Goal: Transaction & Acquisition: Purchase product/service

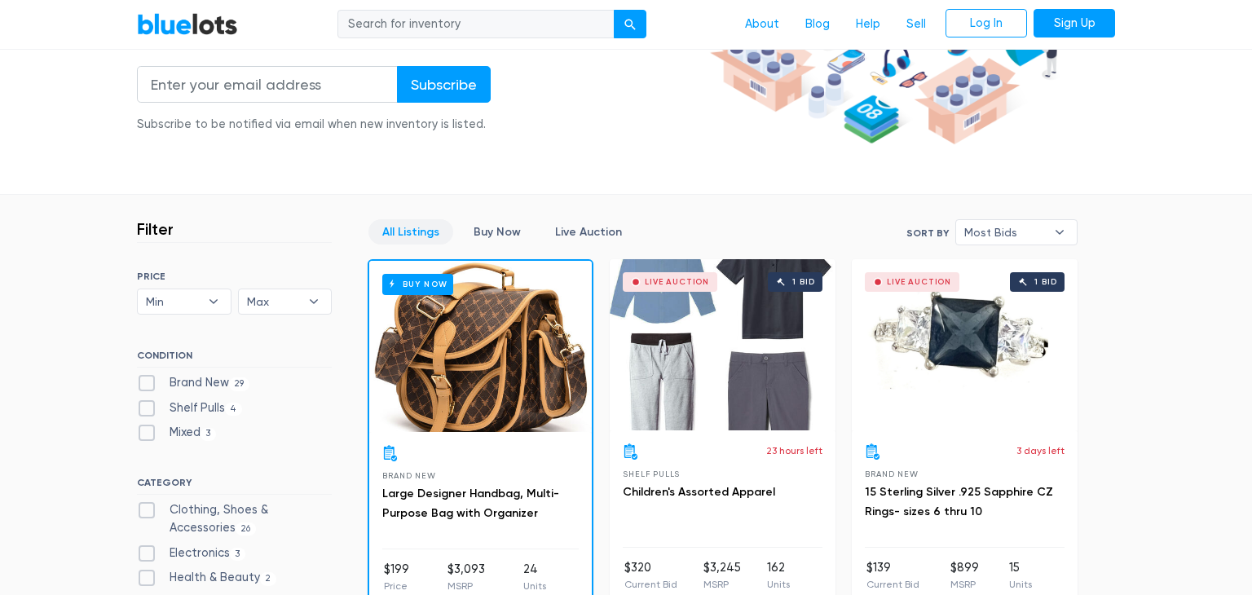
scroll to position [293, 0]
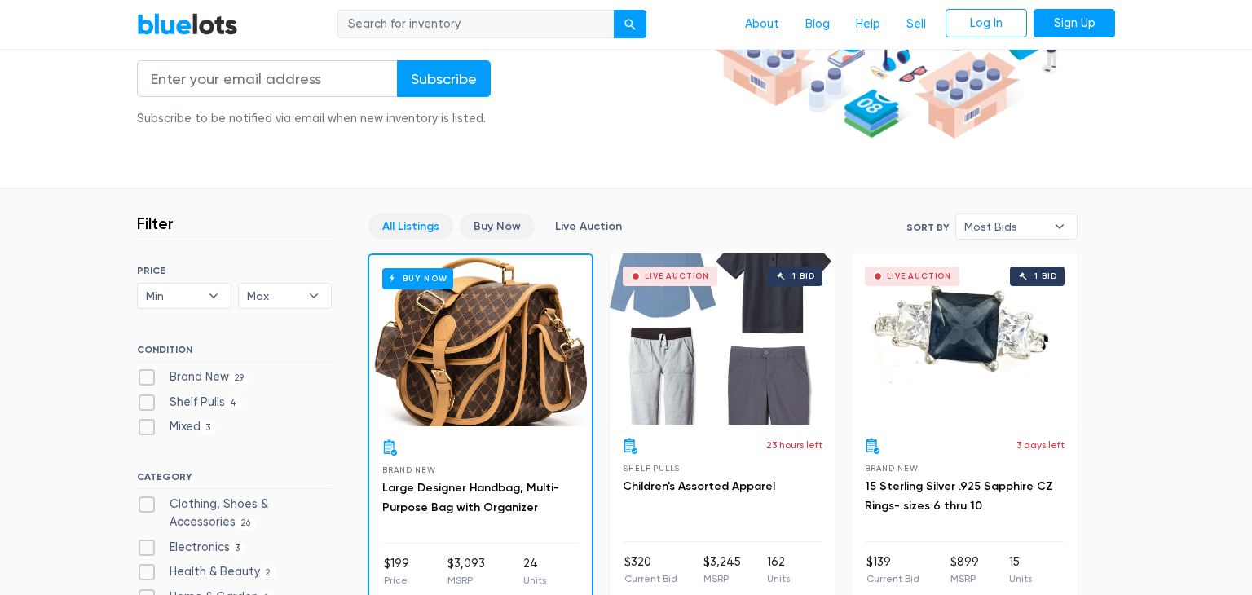
click at [524, 222] on link "Buy Now" at bounding box center [497, 225] width 75 height 25
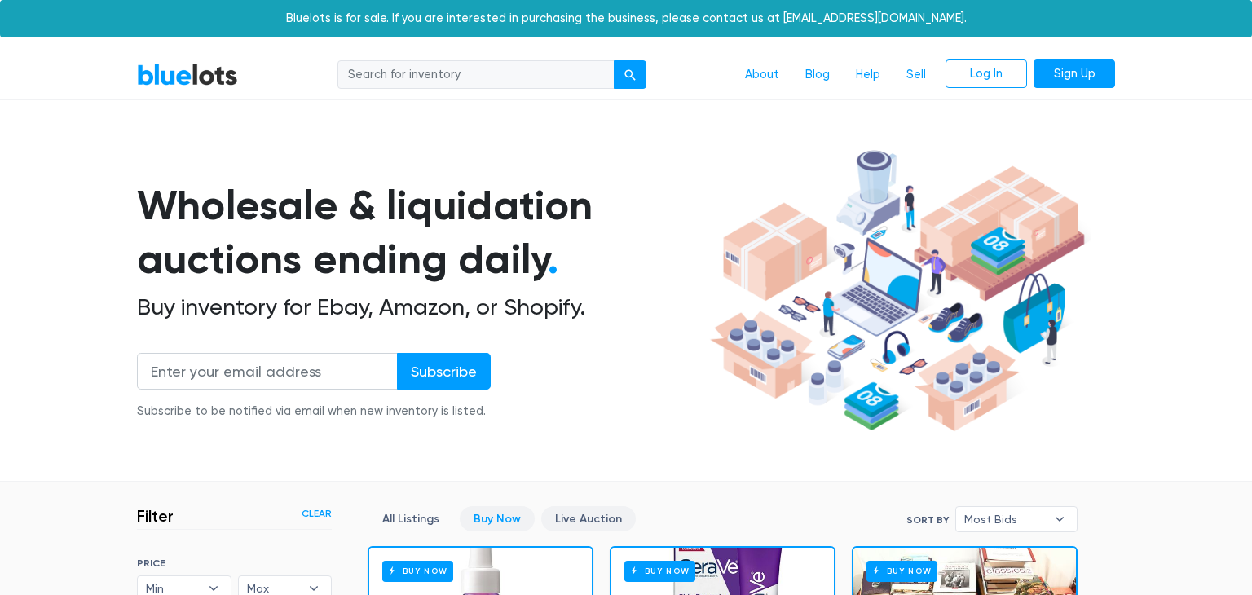
click at [612, 508] on link "Live Auction" at bounding box center [588, 518] width 95 height 25
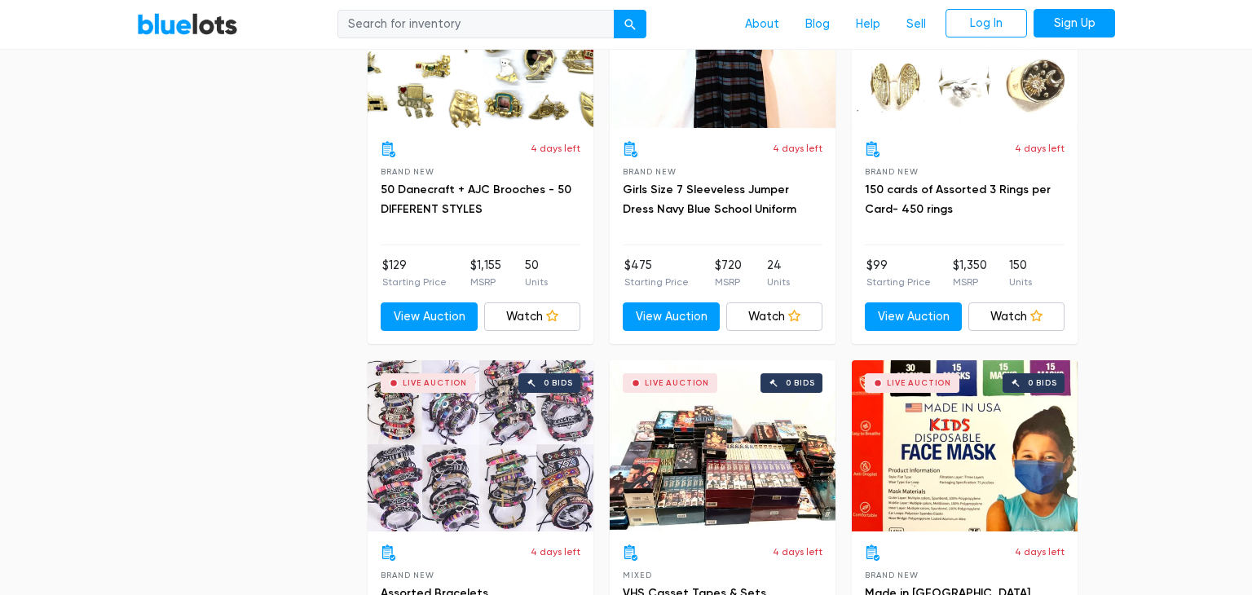
scroll to position [3824, 0]
